Goal: Communication & Community: Share content

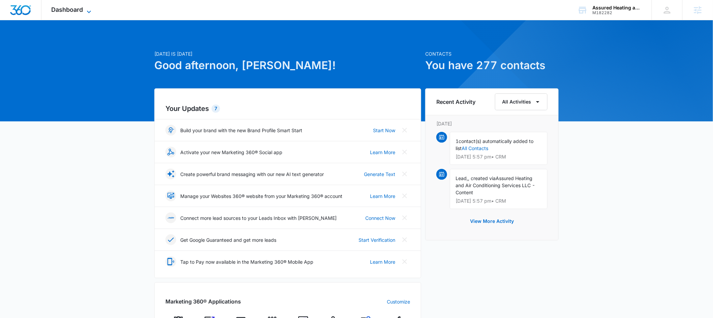
click at [87, 12] on icon at bounding box center [89, 12] width 8 height 8
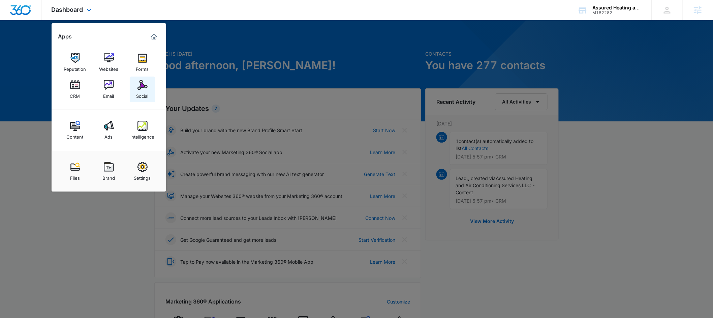
click at [149, 93] on div "Social" at bounding box center [143, 94] width 12 height 9
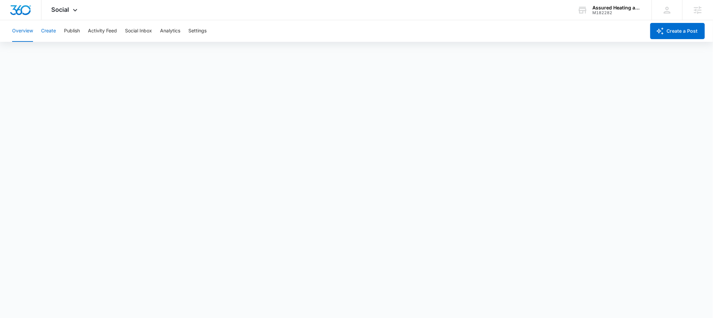
click at [45, 30] on button "Create" at bounding box center [48, 31] width 15 height 22
